Goal: Obtain resource: Download file/media

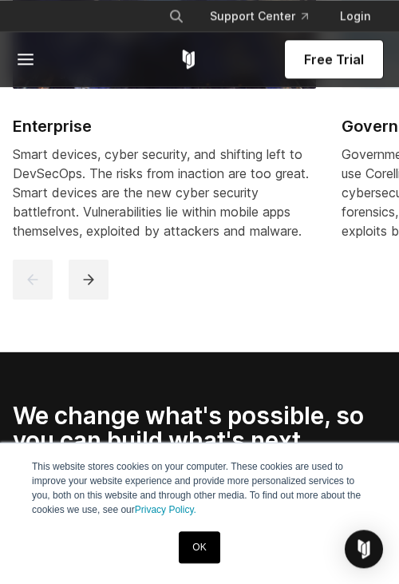
scroll to position [2551, 0]
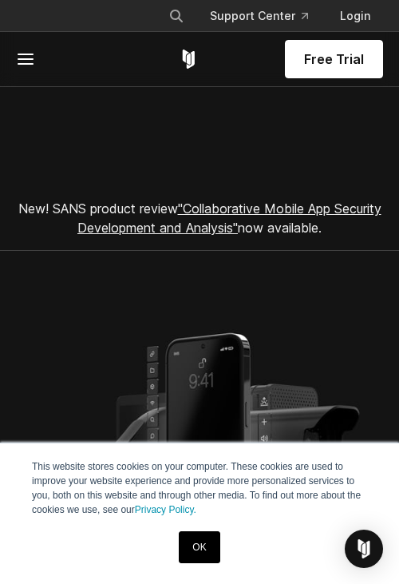
click at [20, 53] on icon at bounding box center [25, 59] width 19 height 19
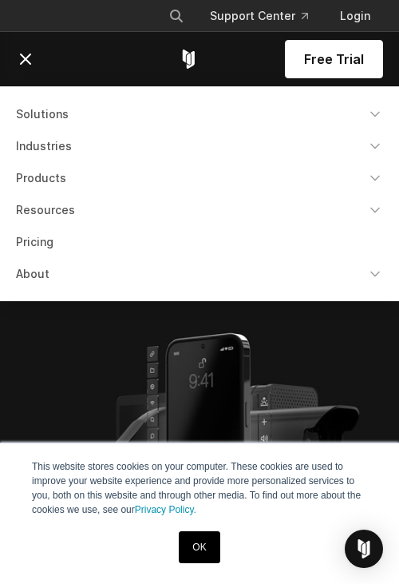
click at [156, 390] on img at bounding box center [200, 448] width 348 height 260
click at [35, 20] on div "× Search our site... Support Center Login" at bounding box center [199, 16] width 367 height 29
click at [41, 43] on div "Free Trial" at bounding box center [199, 59] width 367 height 54
click at [26, 60] on line at bounding box center [26, 59] width 10 height 10
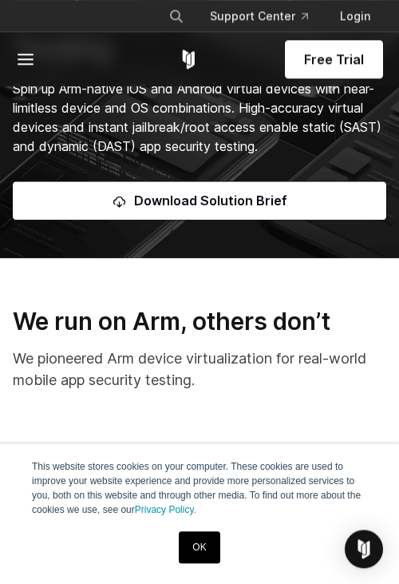
scroll to position [296, 0]
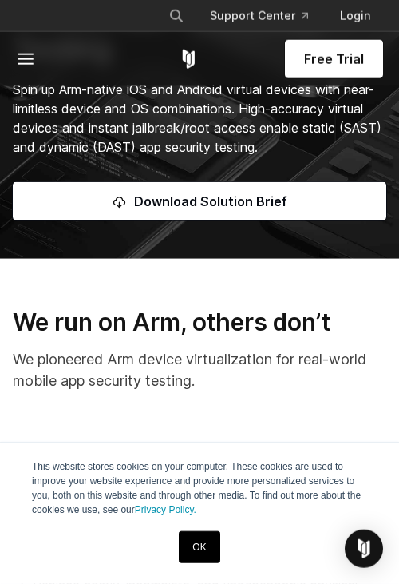
click at [236, 211] on span "Download Solution Brief" at bounding box center [210, 201] width 153 height 19
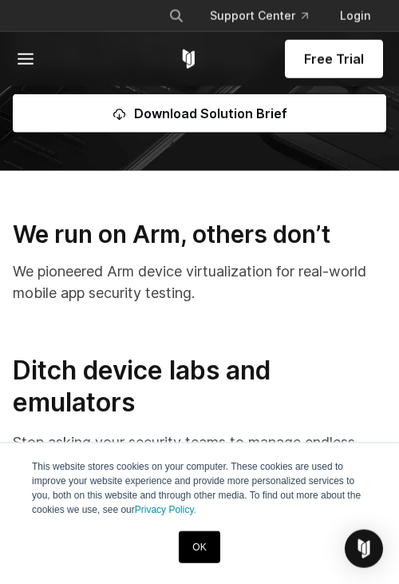
scroll to position [384, 0]
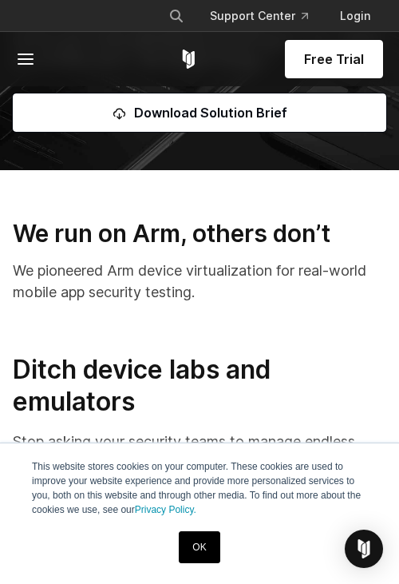
click at [230, 122] on span "Download Solution Brief" at bounding box center [210, 112] width 153 height 19
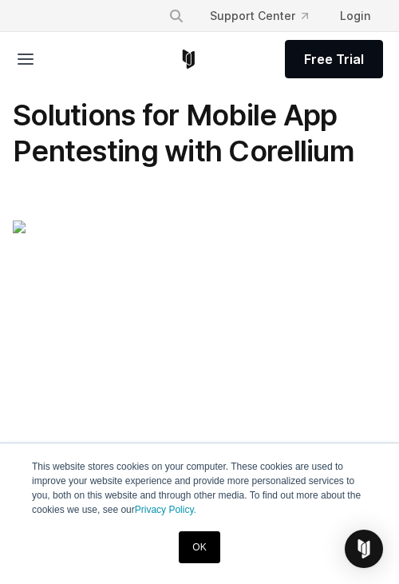
scroll to position [147, 0]
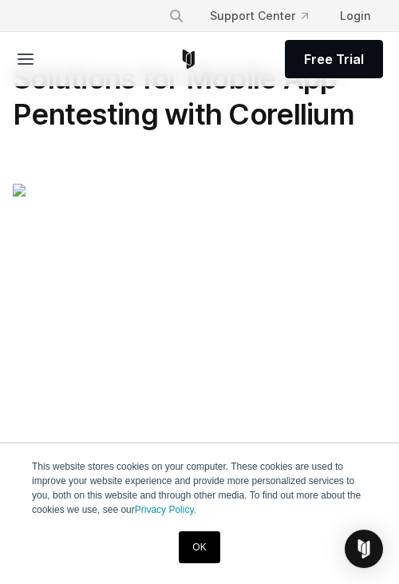
click at [201, 542] on link "OK" at bounding box center [199, 547] width 41 height 32
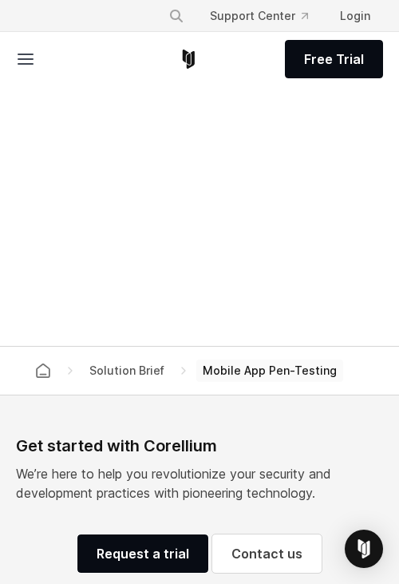
scroll to position [377, 0]
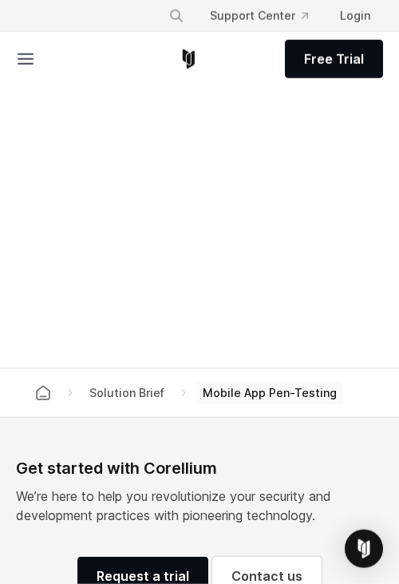
click at [267, 378] on div "Solution Brief Mobile App Pen-Testing" at bounding box center [200, 393] width 342 height 48
click at [262, 385] on span "Mobile App Pen-Testing" at bounding box center [270, 393] width 147 height 22
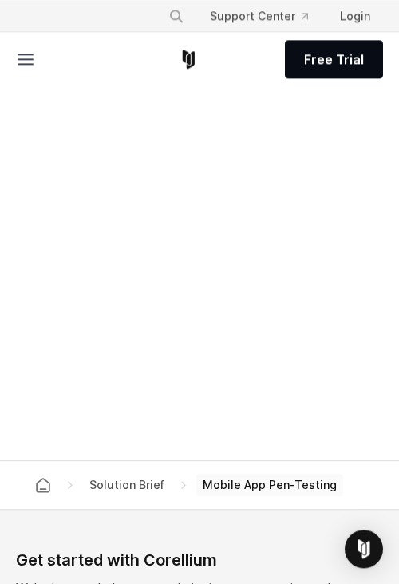
scroll to position [109, 0]
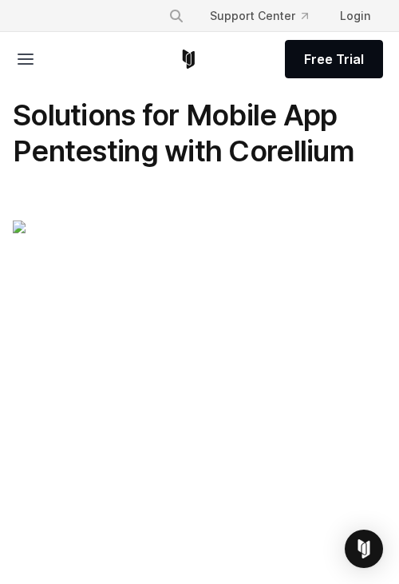
scroll to position [151, 96]
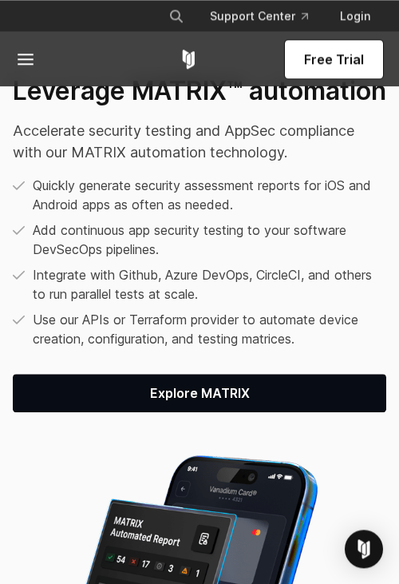
scroll to position [2631, 0]
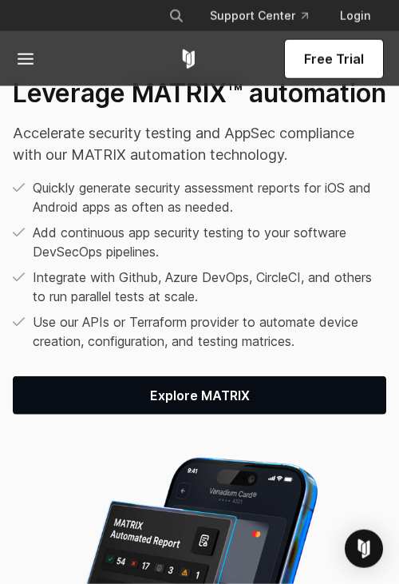
click at [137, 405] on span "Explore MATRIX" at bounding box center [200, 395] width 336 height 19
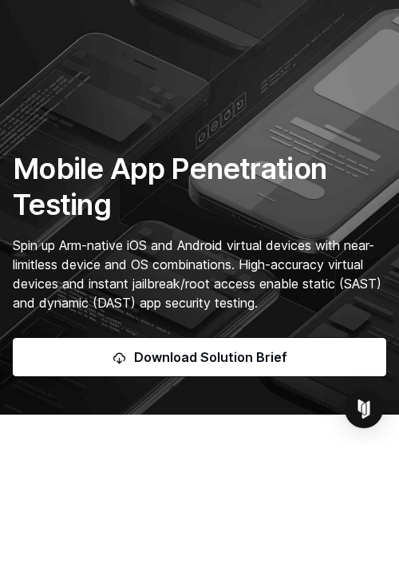
scroll to position [140, 0]
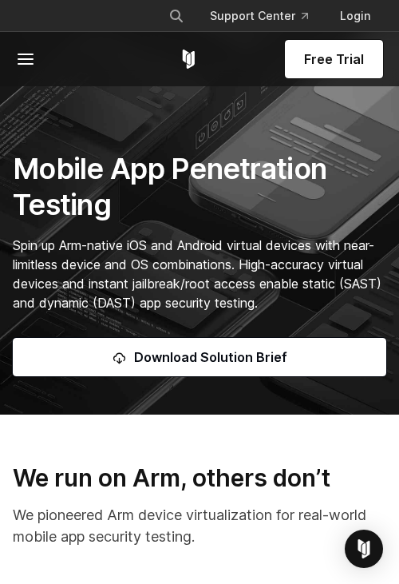
click at [133, 376] on link "Download Solution Brief" at bounding box center [200, 357] width 374 height 38
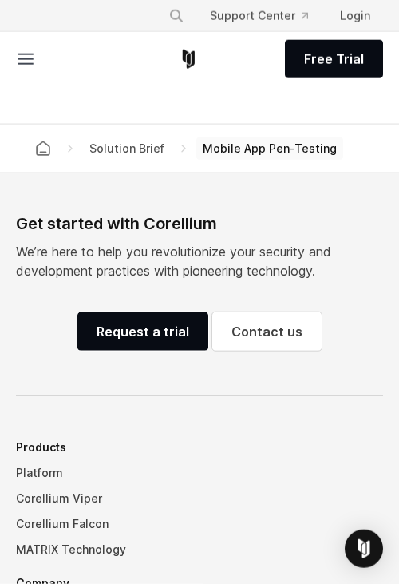
scroll to position [622, 0]
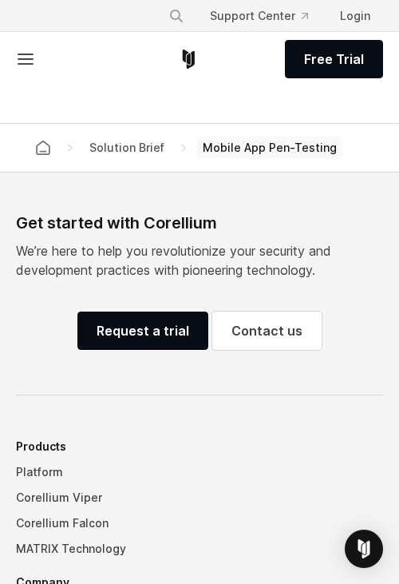
click at [44, 141] on icon "Corellium home" at bounding box center [43, 147] width 13 height 13
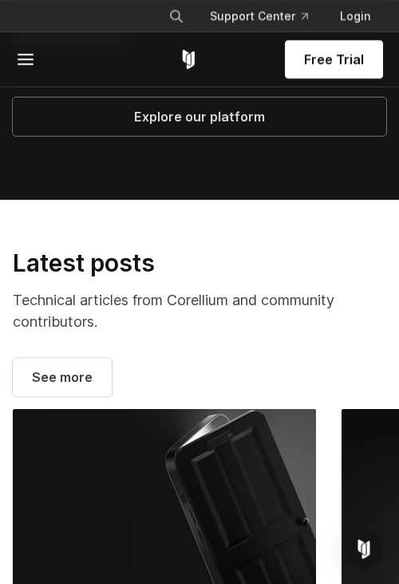
scroll to position [3532, 0]
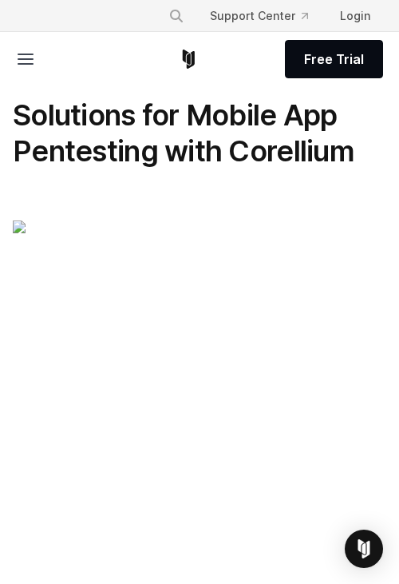
scroll to position [622, 0]
